Goal: Transaction & Acquisition: Obtain resource

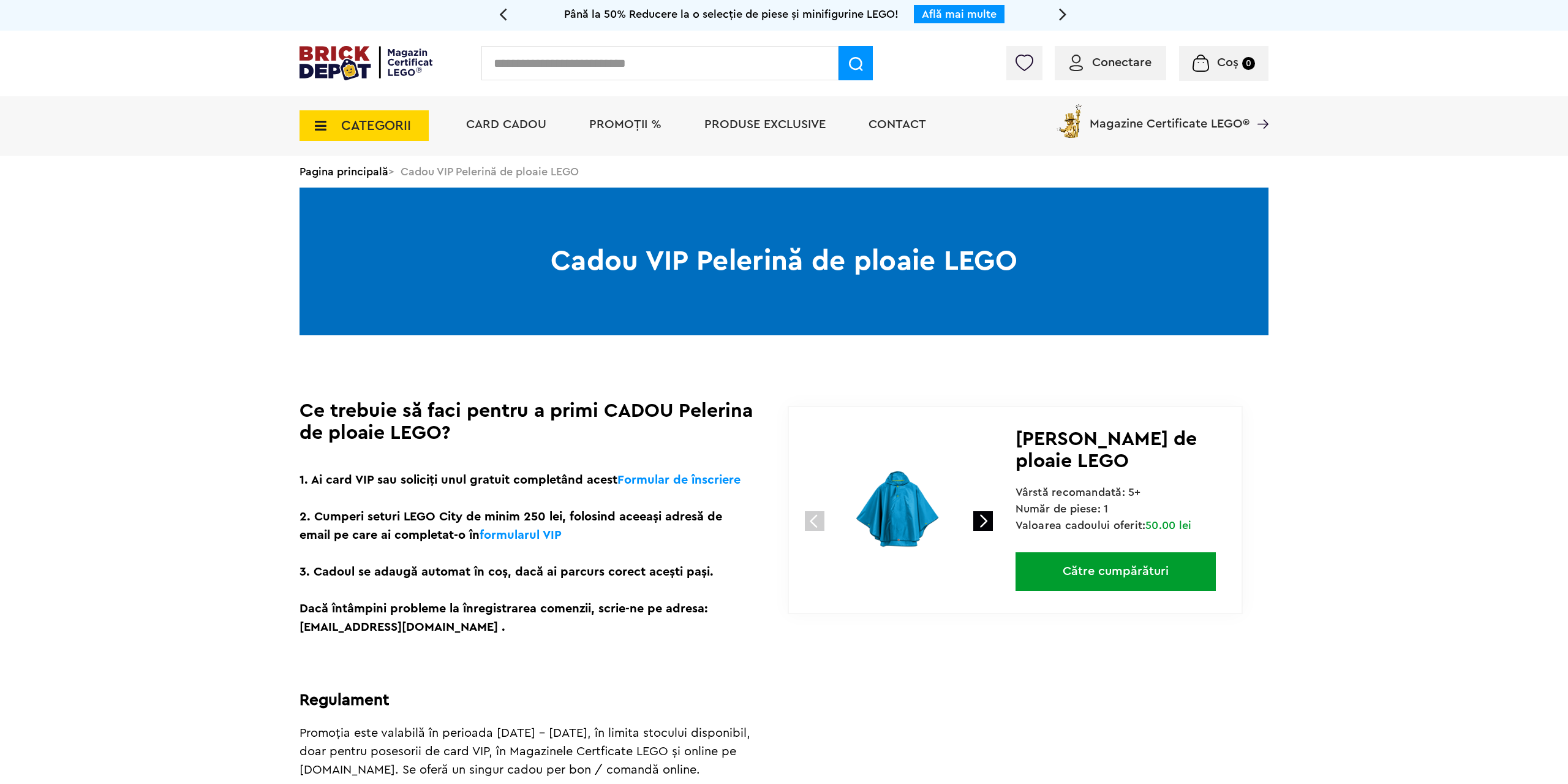
click at [983, 521] on link at bounding box center [983, 521] width 20 height 20
click at [904, 520] on img at bounding box center [899, 511] width 164 height 164
click at [358, 71] on img at bounding box center [366, 62] width 133 height 34
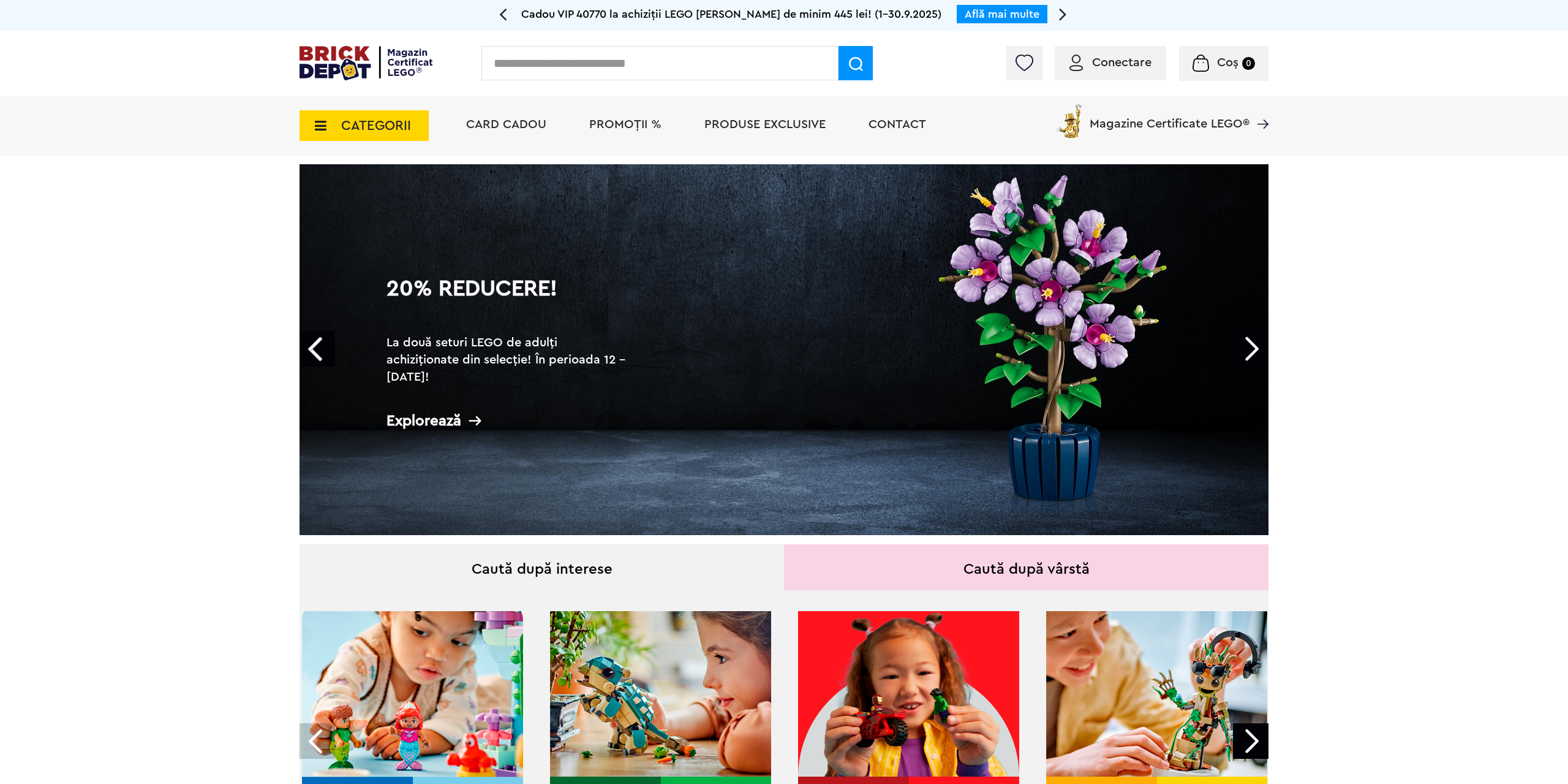
click at [620, 128] on span "PROMOȚII %" at bounding box center [625, 124] width 72 height 13
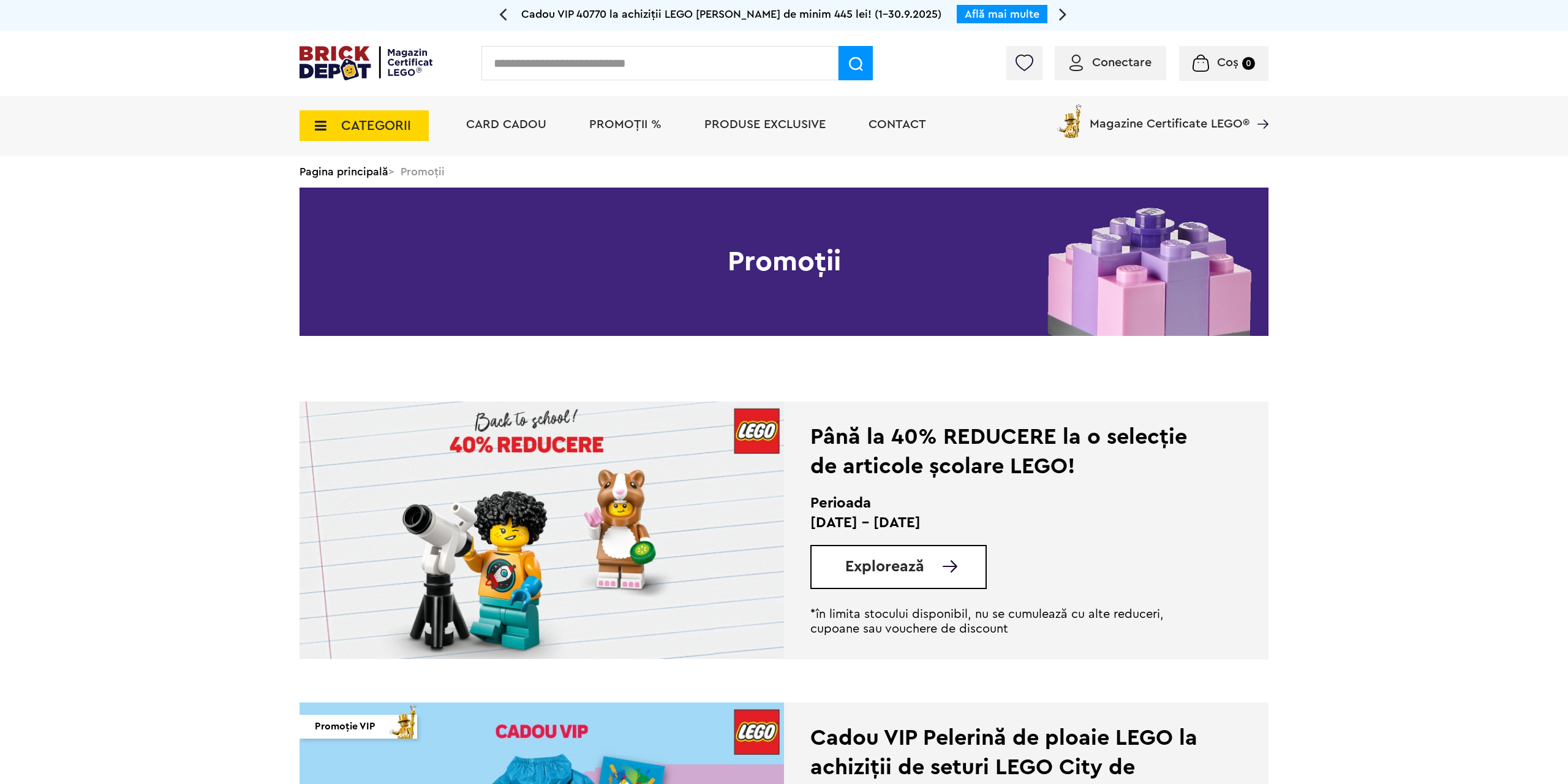
click at [881, 571] on span "Explorează" at bounding box center [884, 566] width 79 height 16
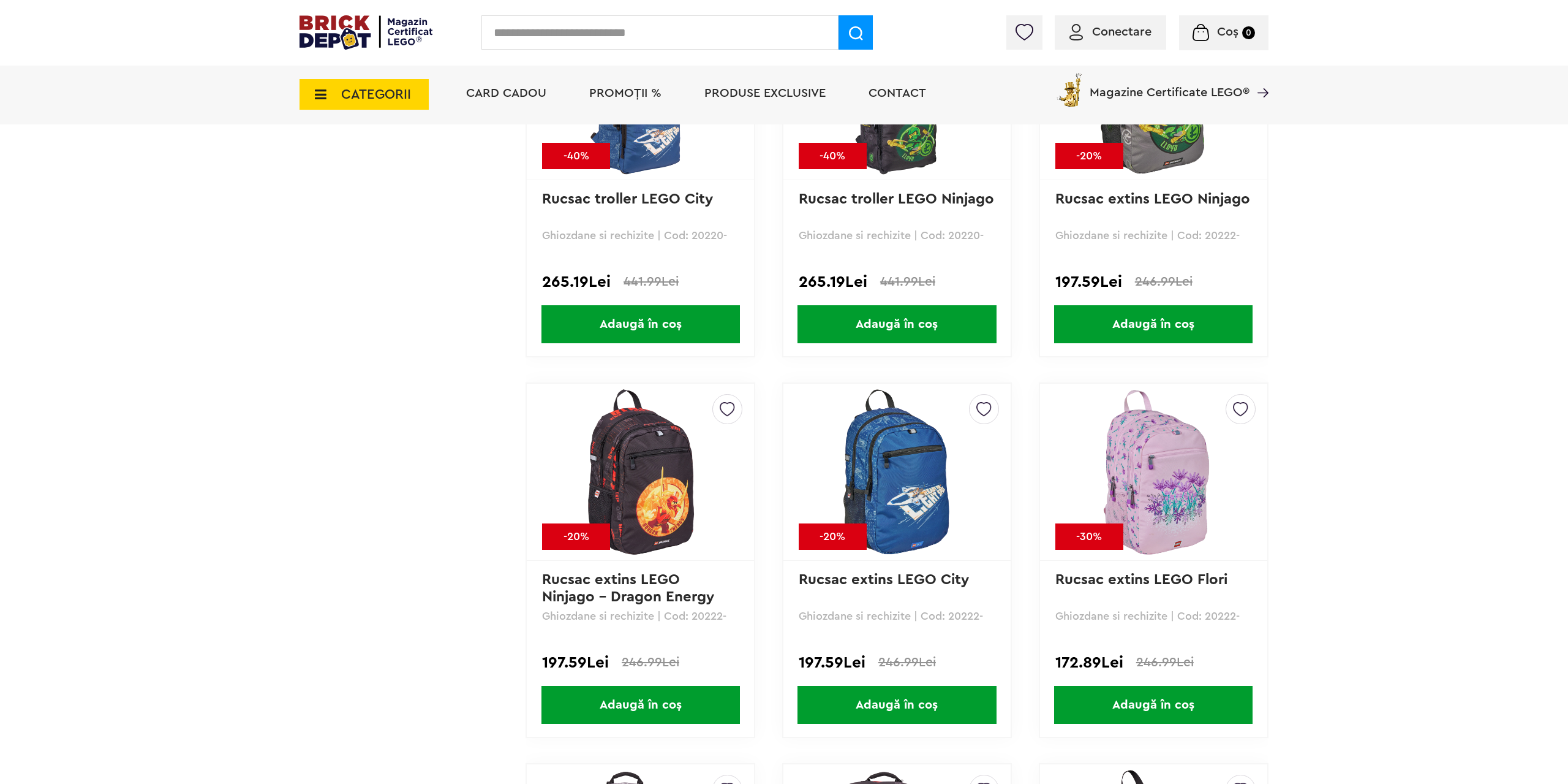
scroll to position [2089, 0]
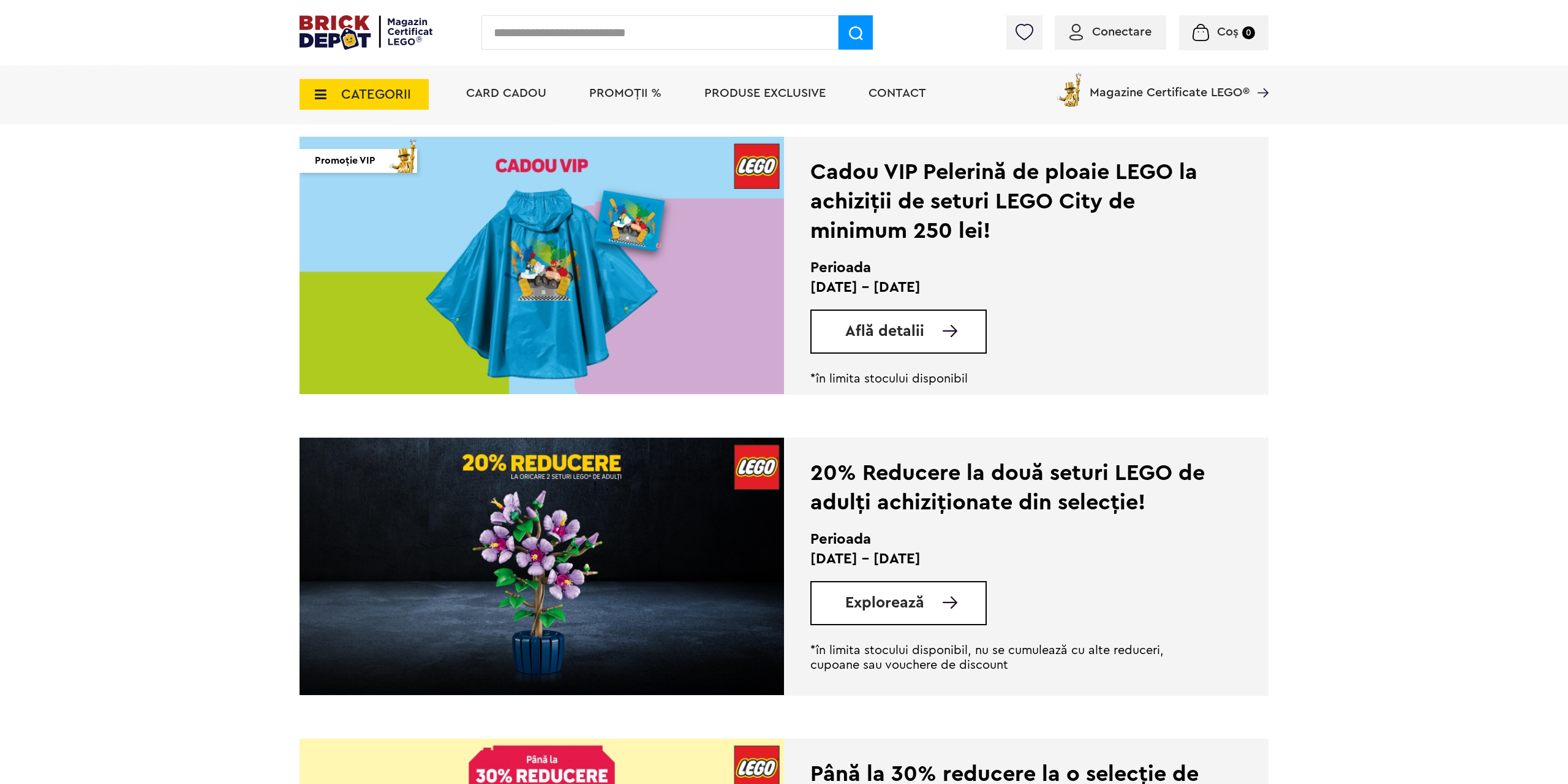
scroll to position [638, 0]
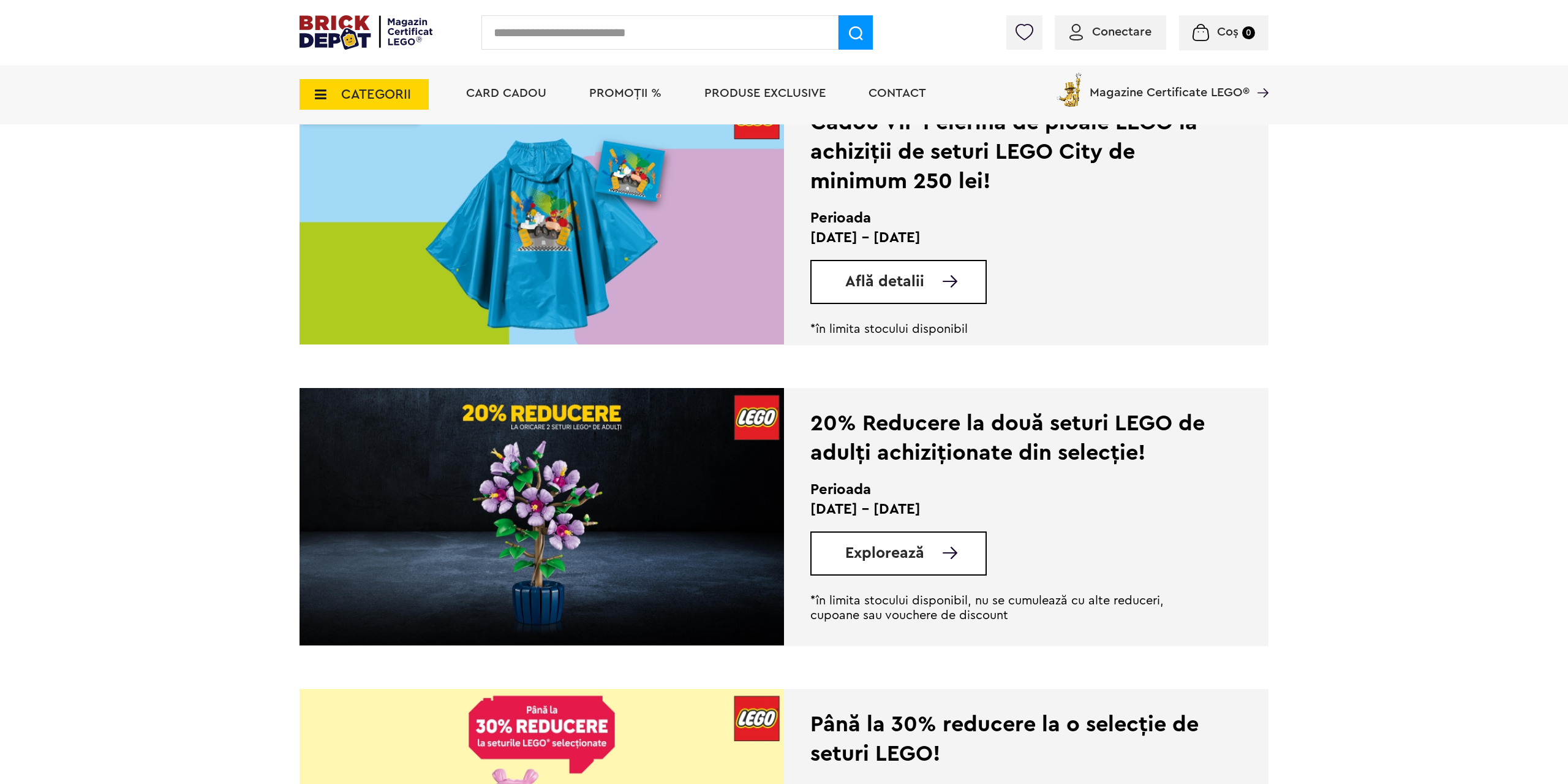
click at [946, 555] on img at bounding box center [949, 553] width 15 height 13
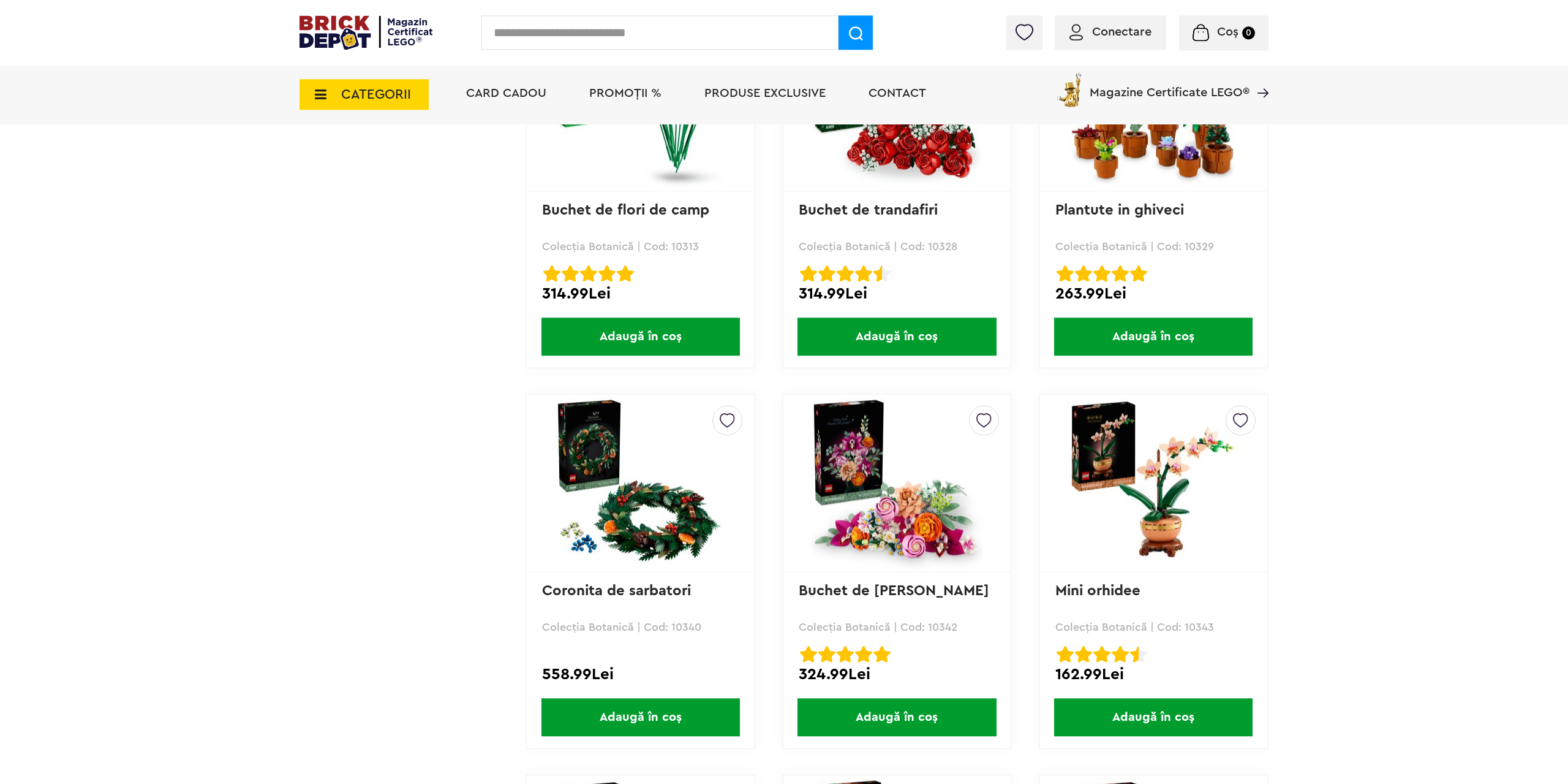
scroll to position [3364, 0]
